Goal: Task Accomplishment & Management: Complete application form

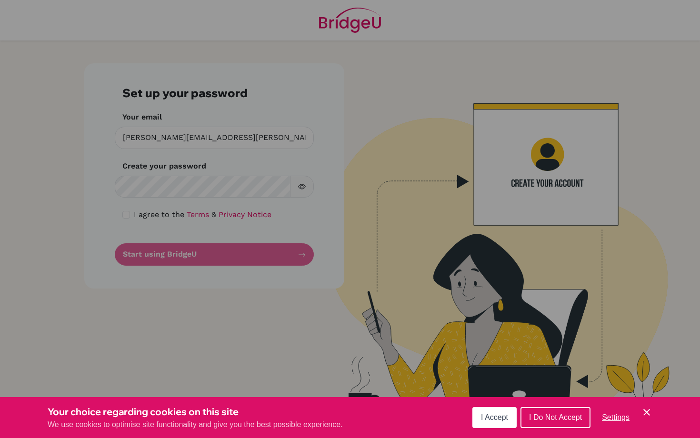
click at [486, 421] on span "I Accept" at bounding box center [494, 417] width 27 height 8
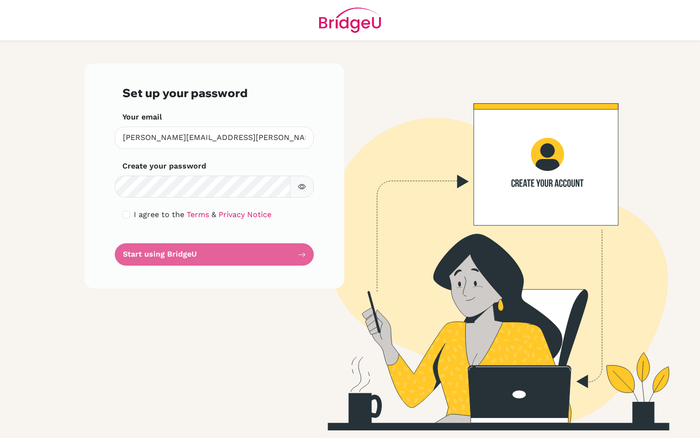
click at [188, 259] on form "Set up your password Your email [PERSON_NAME][EMAIL_ADDRESS][PERSON_NAME][DOMAI…" at bounding box center [214, 175] width 184 height 179
click at [124, 214] on input "checkbox" at bounding box center [126, 215] width 8 height 8
checkbox input "true"
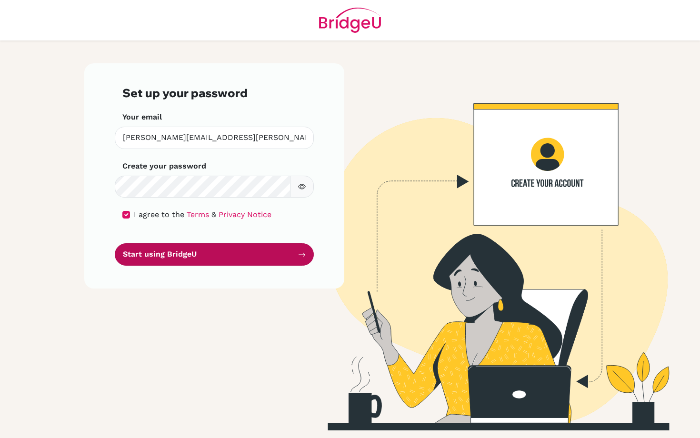
click at [202, 250] on button "Start using BridgeU" at bounding box center [214, 254] width 199 height 22
click at [234, 255] on button "Start using BridgeU" at bounding box center [214, 254] width 199 height 22
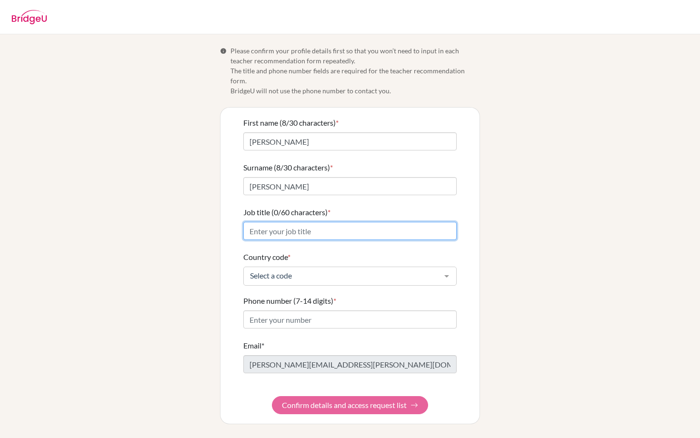
click at [285, 225] on input "Job title (0/60 characters) *" at bounding box center [349, 231] width 213 height 18
type input "Economics & Business Teacher"
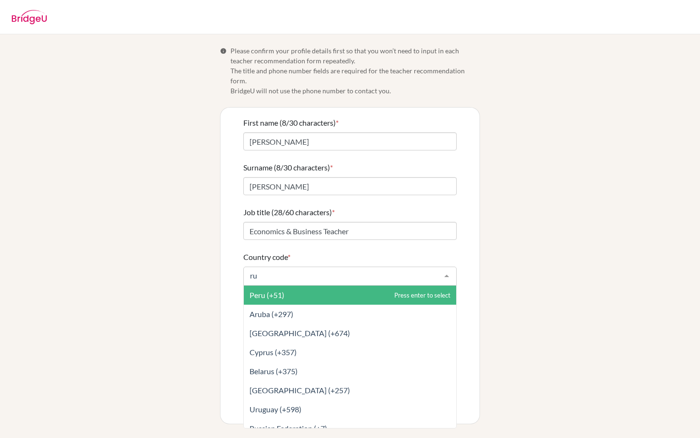
type input "rus"
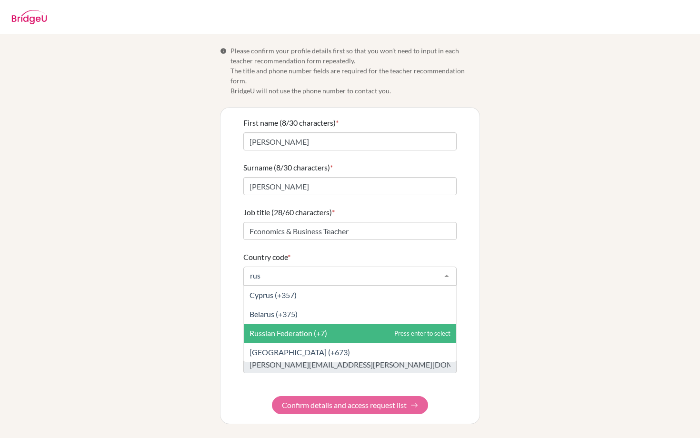
click at [299, 328] on span "Russian Federation (+7)" at bounding box center [288, 332] width 78 height 9
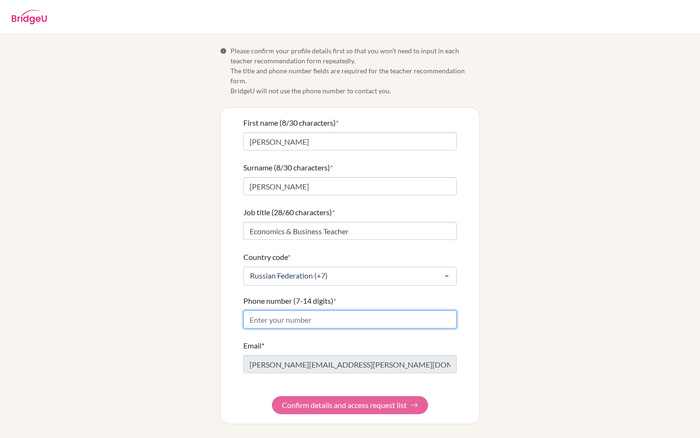
click at [312, 310] on input "Phone number (7-14 digits) *" at bounding box center [349, 319] width 213 height 18
type input "9172220428"
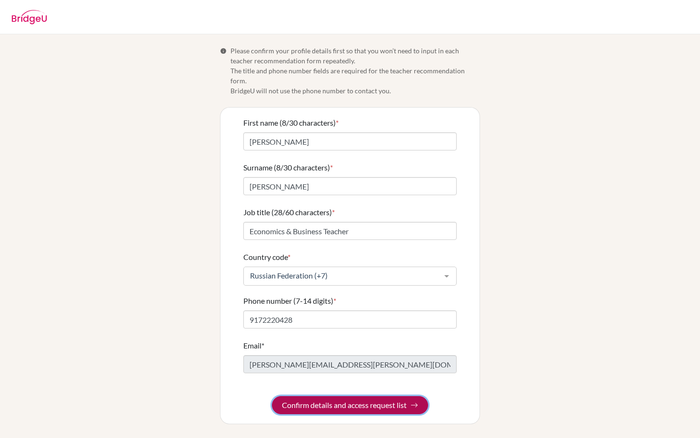
click at [362, 397] on button "Confirm details and access request list" at bounding box center [350, 405] width 156 height 18
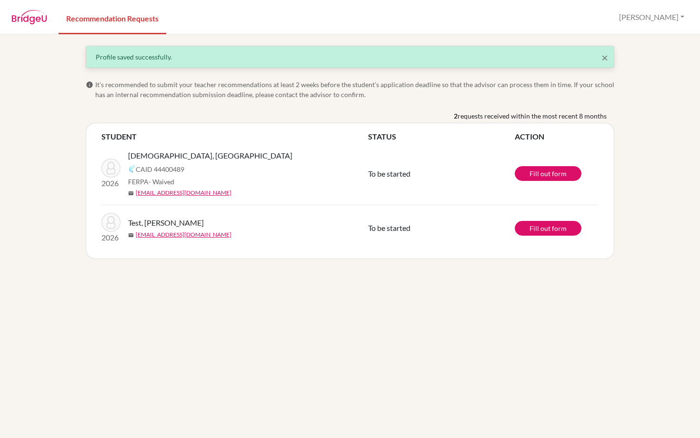
click at [163, 169] on span "CAID 44400489" at bounding box center [160, 169] width 49 height 10
click at [544, 230] on link "Fill out form" at bounding box center [548, 228] width 67 height 15
click at [533, 175] on link "Fill out form" at bounding box center [548, 173] width 67 height 15
